Goal: Task Accomplishment & Management: Manage account settings

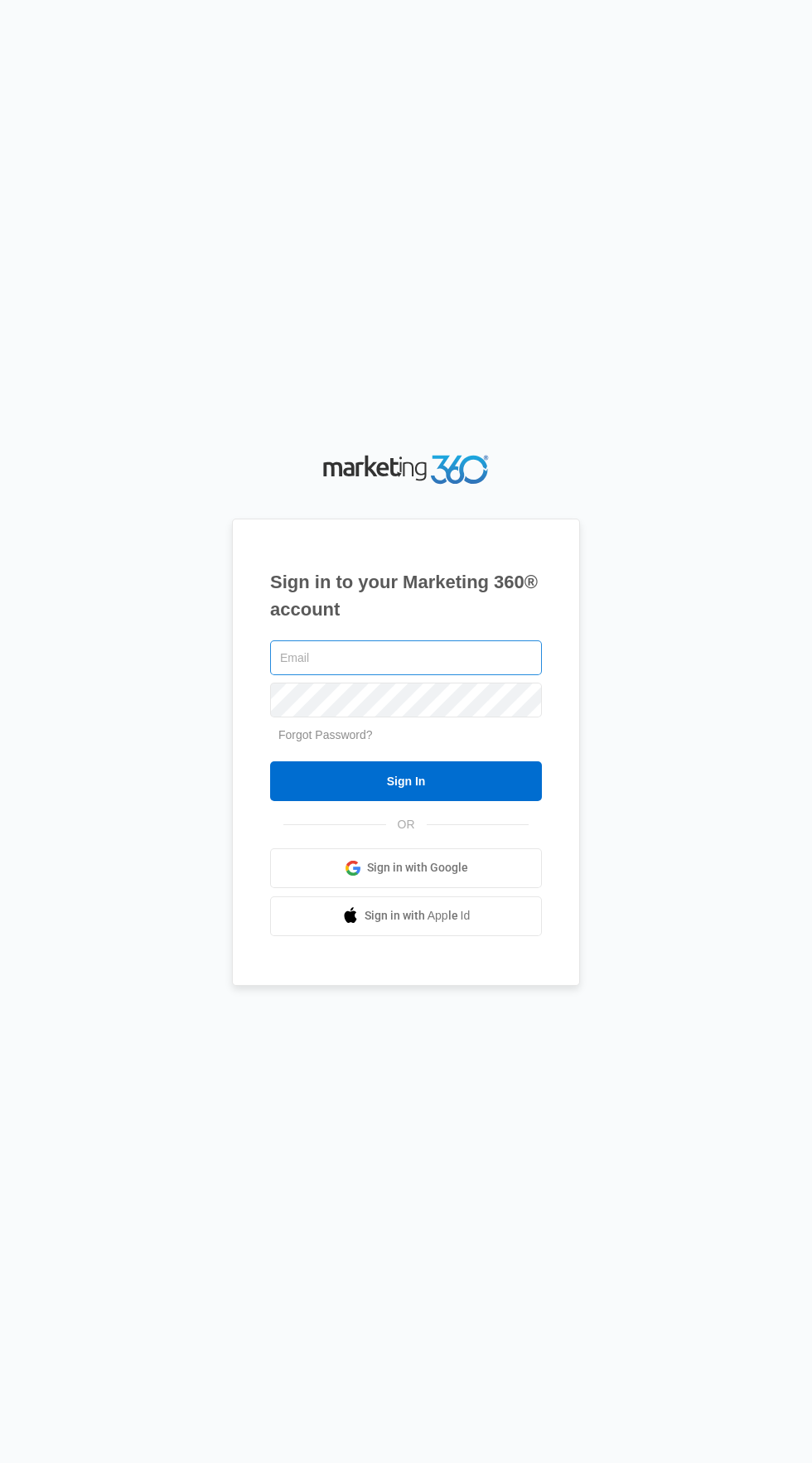
click at [484, 676] on input "text" at bounding box center [406, 657] width 271 height 34
type input "[EMAIL_ADDRESS][DOMAIN_NAME]"
click at [270, 761] on input "Sign In" at bounding box center [406, 781] width 271 height 40
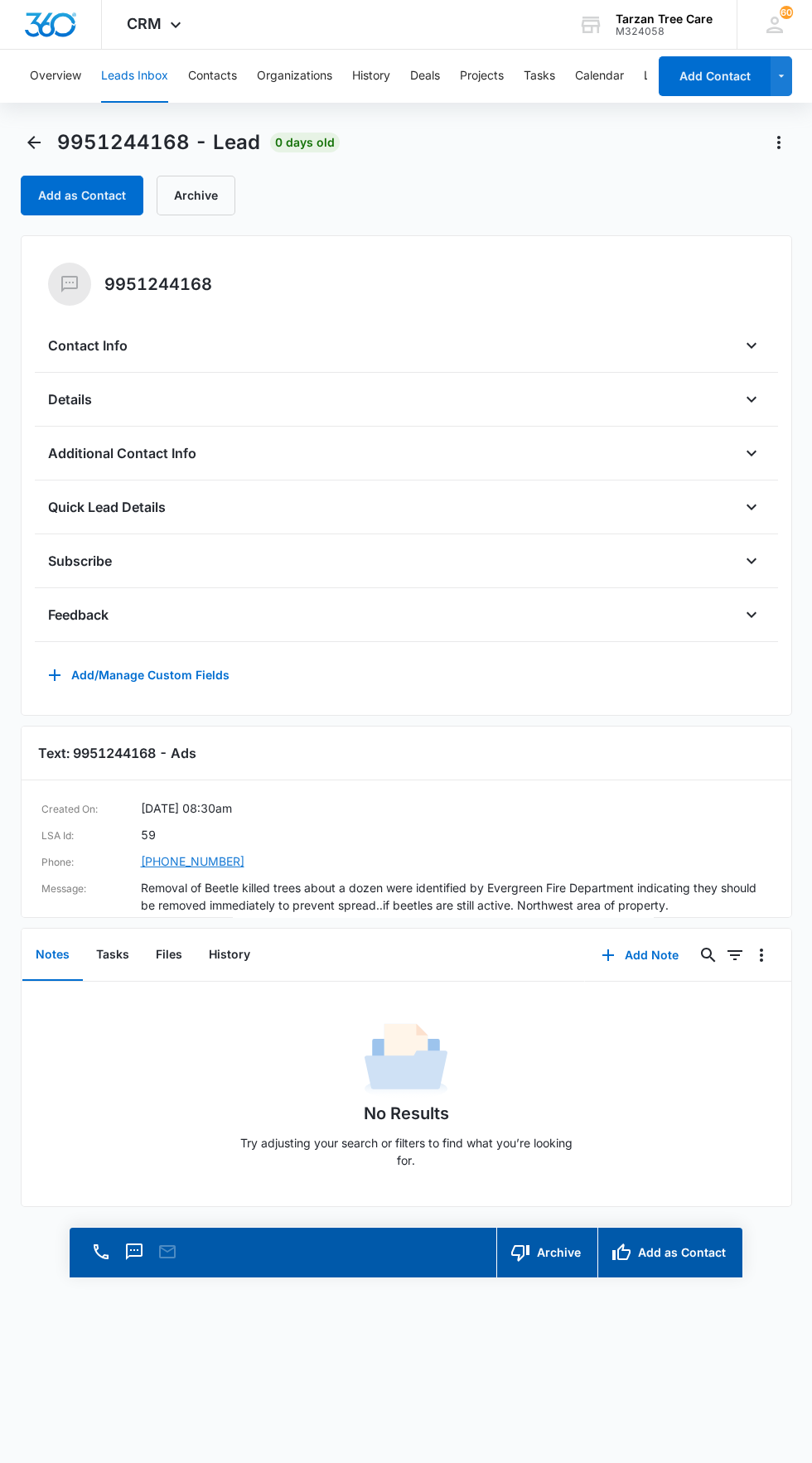
scroll to position [23, 0]
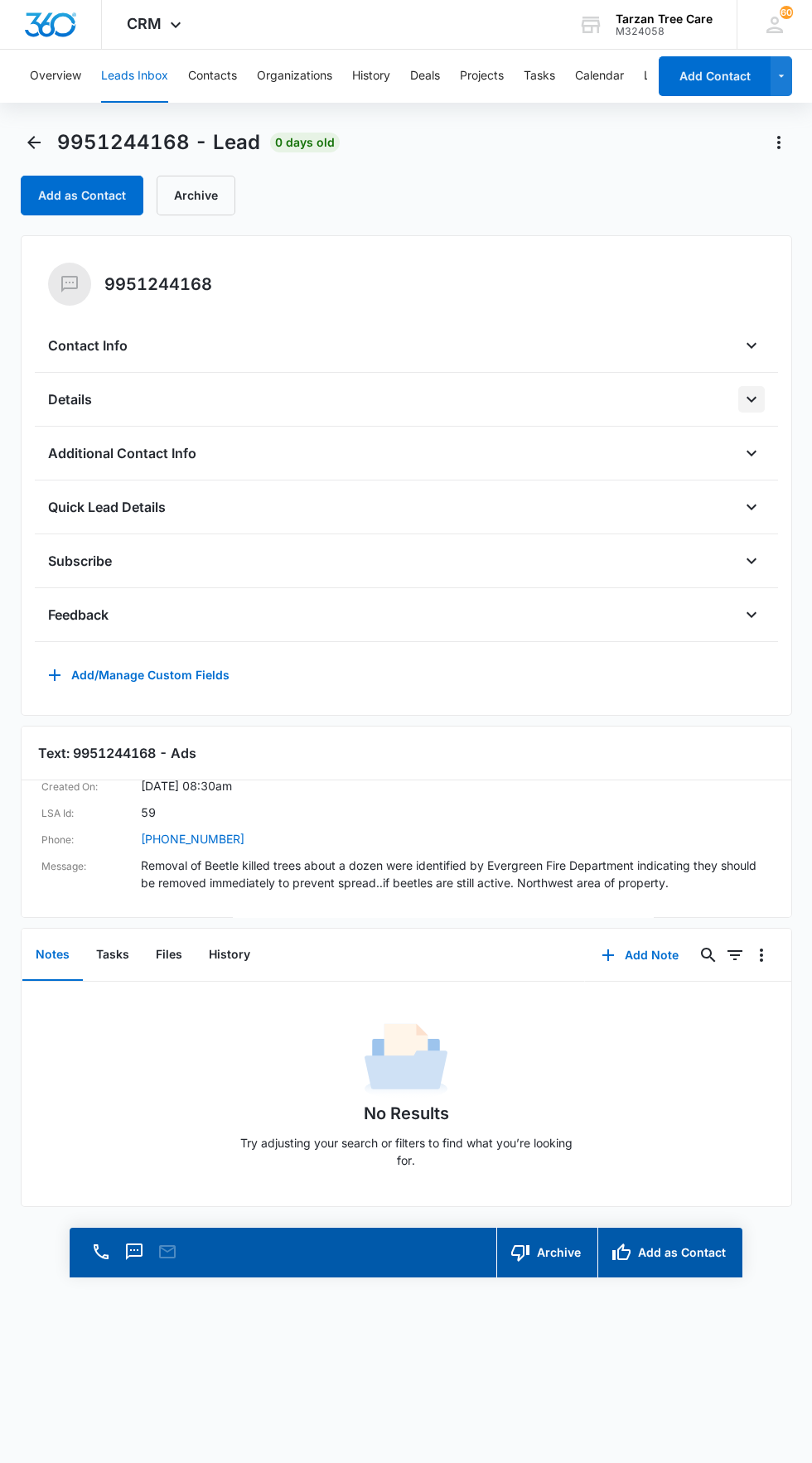
click at [751, 408] on icon "Open" at bounding box center [751, 399] width 20 height 20
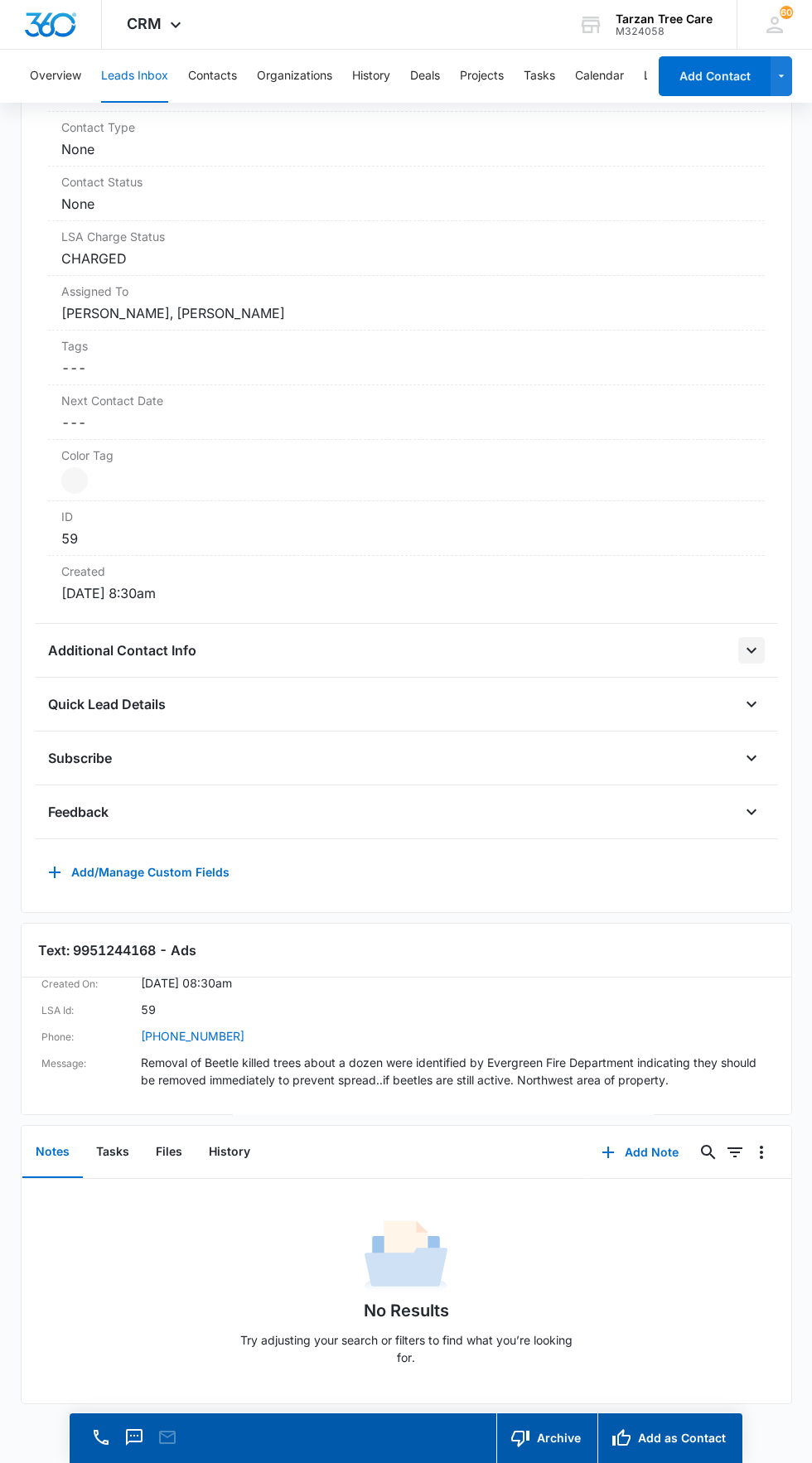
click at [751, 650] on icon "Open" at bounding box center [751, 650] width 20 height 20
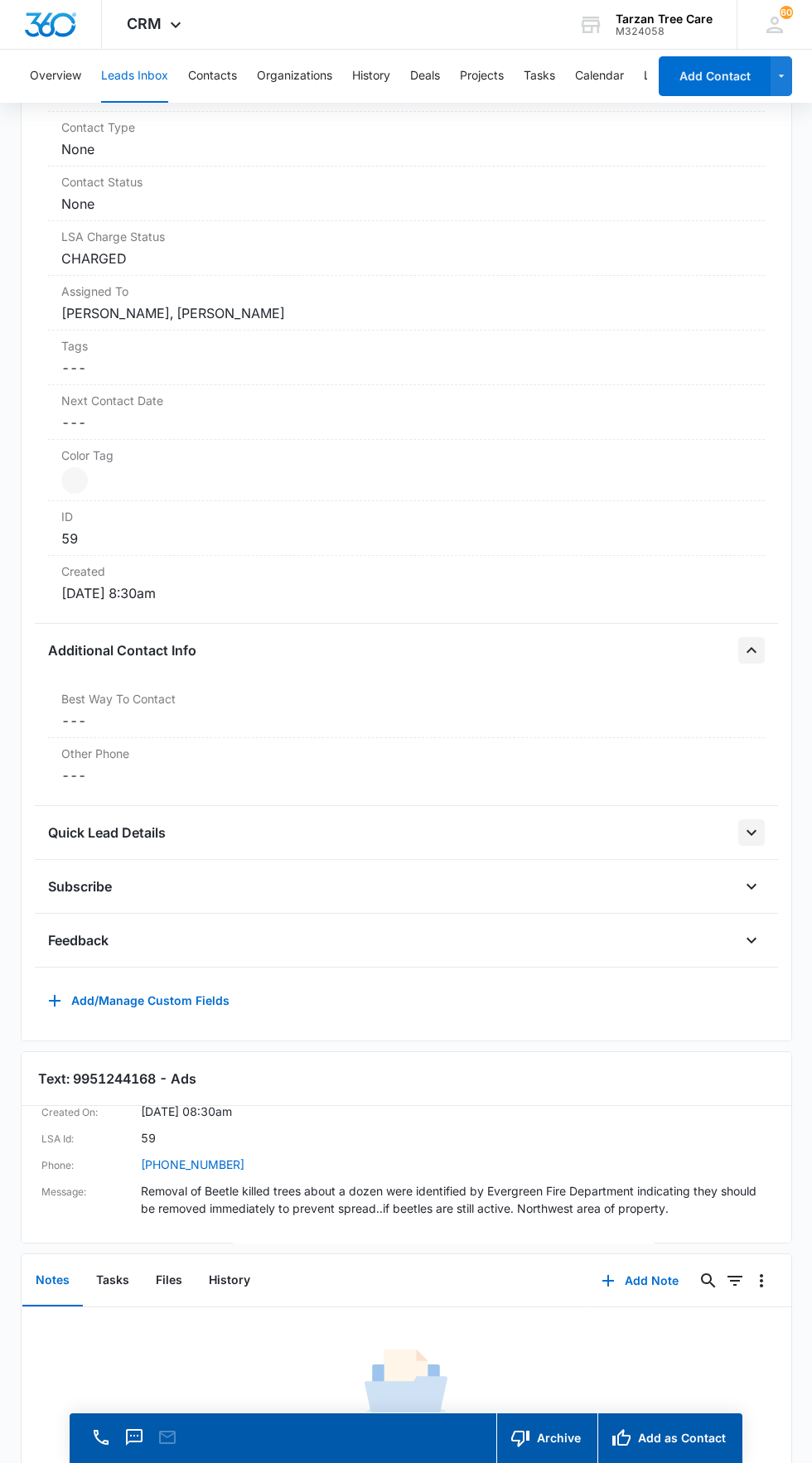
click at [751, 838] on icon "Open" at bounding box center [751, 832] width 20 height 20
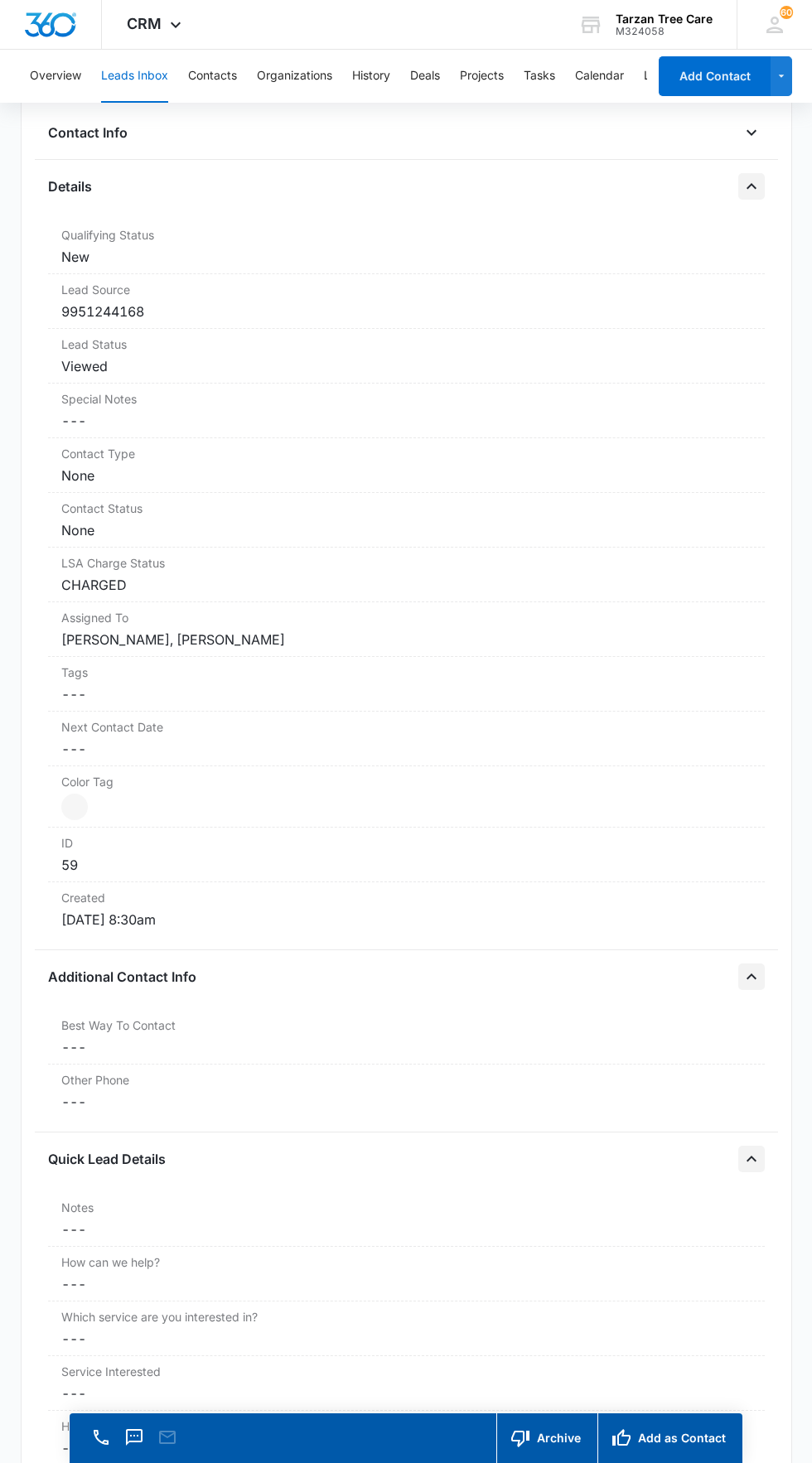
scroll to position [0, 0]
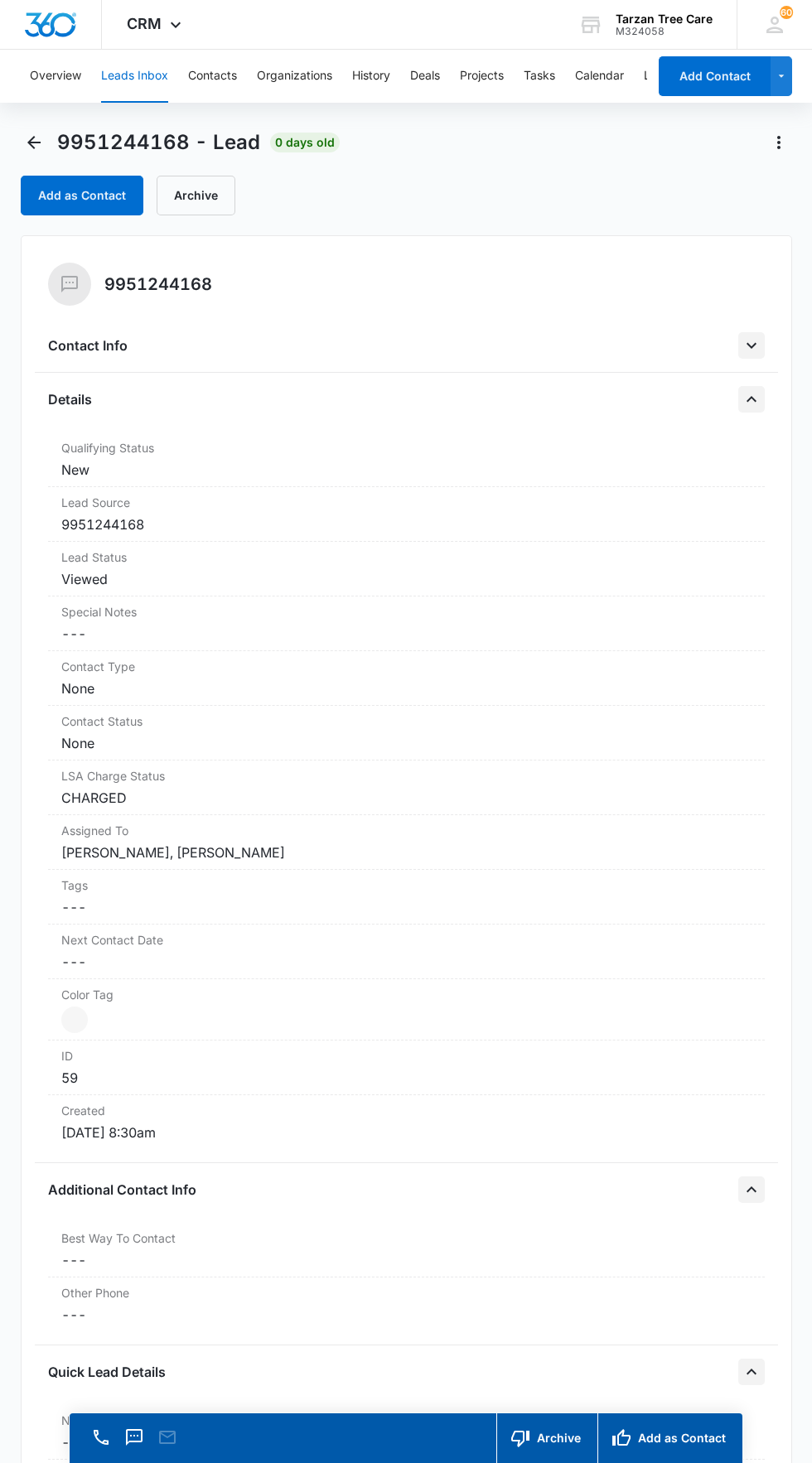
click at [751, 352] on icon "Open" at bounding box center [751, 345] width 20 height 20
